Goal: Find specific page/section: Find specific page/section

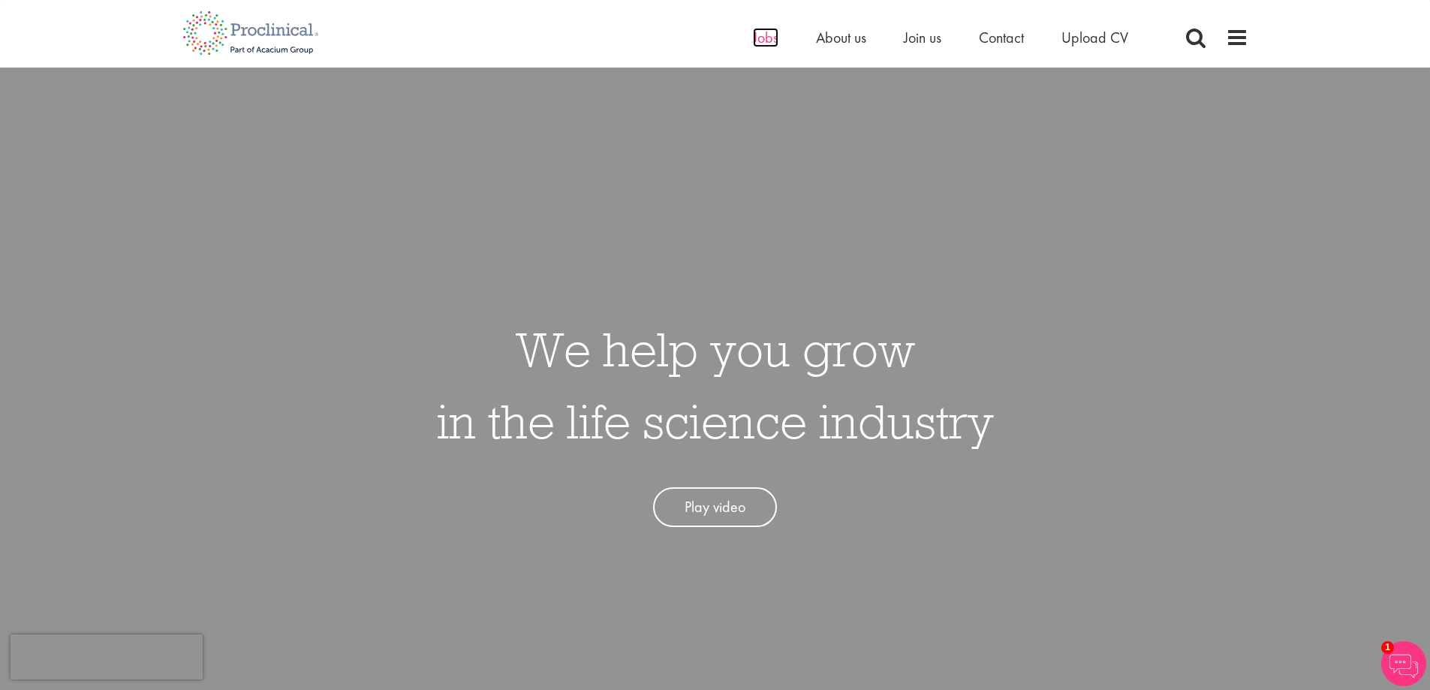
click at [754, 44] on span "Jobs" at bounding box center [766, 38] width 26 height 20
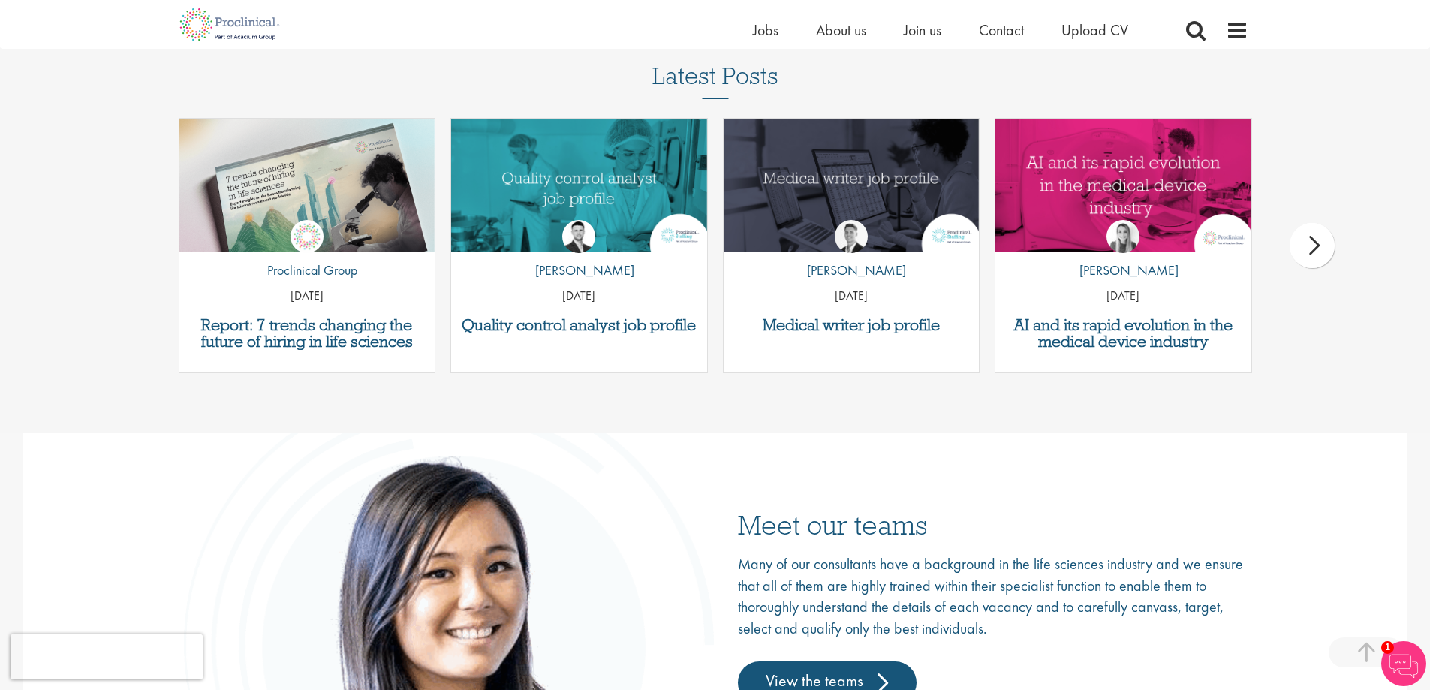
scroll to position [2350, 0]
